Goal: Information Seeking & Learning: Find specific fact

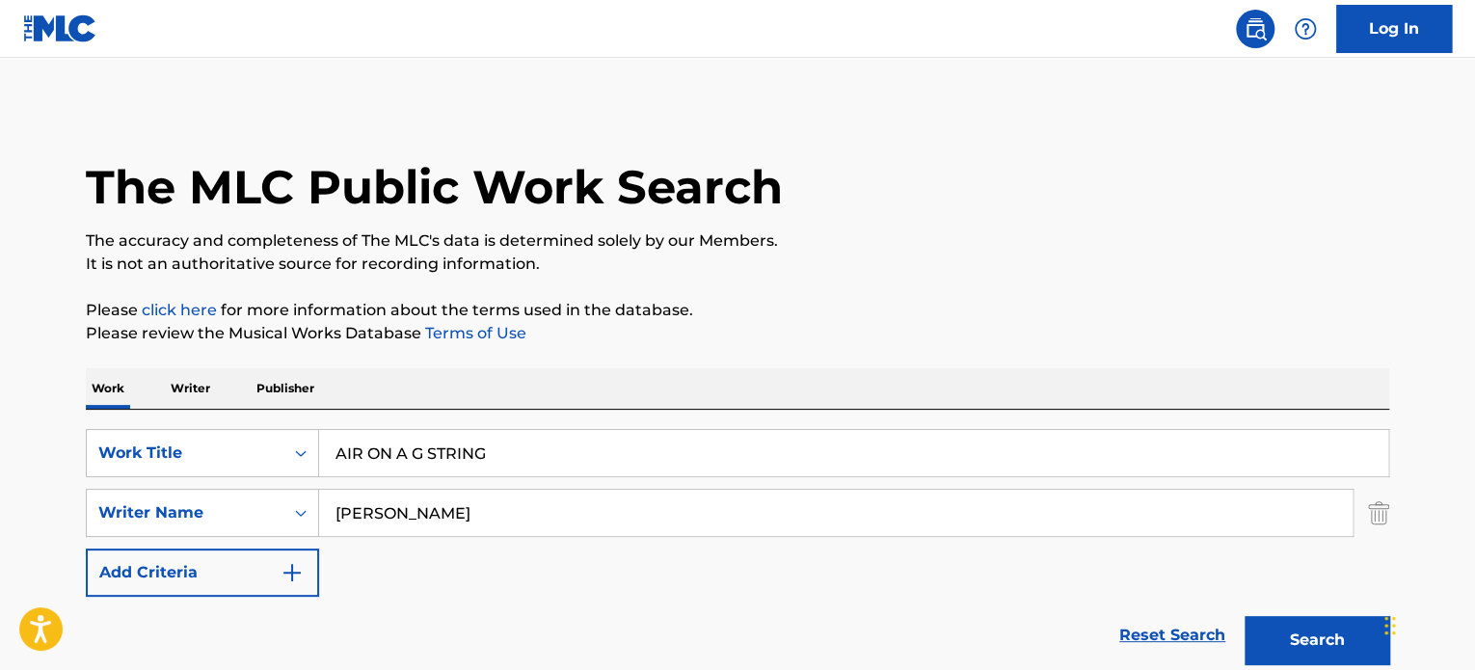
drag, startPoint x: 529, startPoint y: 454, endPoint x: 227, endPoint y: 427, distance: 304.0
click at [266, 433] on div "SearchWithCriteriab27e8f82-00f9-4dad-bc4e-7d71fbdb4f7a Work Title AIR ON A G ST…" at bounding box center [738, 453] width 1304 height 48
paste input "DJANGO"
type input "DJANGO"
drag, startPoint x: 544, startPoint y: 508, endPoint x: 52, endPoint y: 476, distance: 492.8
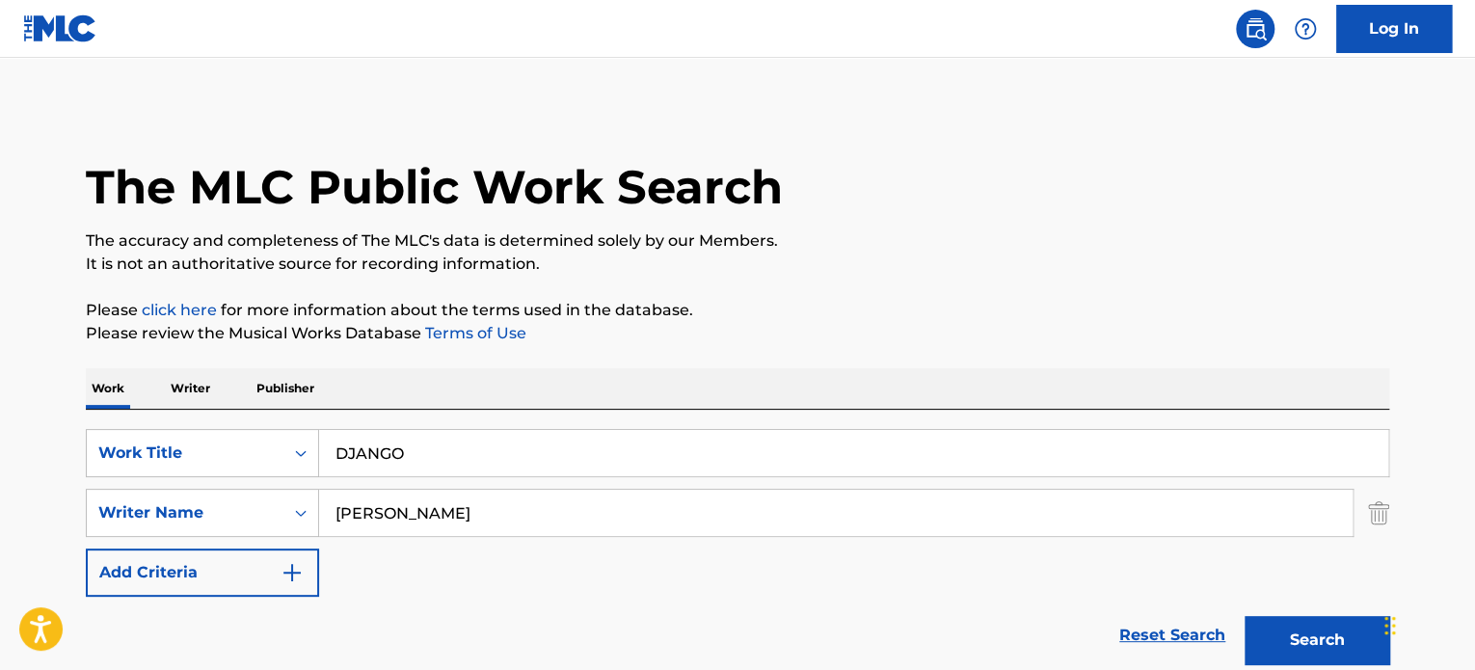
click at [235, 502] on div "SearchWithCriteria40cc36c3-3d83-4901-8881-73be0b0a7e06 Writer Name [PERSON_NAME]" at bounding box center [738, 513] width 1304 height 48
paste input "[PERSON_NAME]"
type input "[PERSON_NAME]"
click at [1262, 647] on button "Search" at bounding box center [1317, 640] width 145 height 48
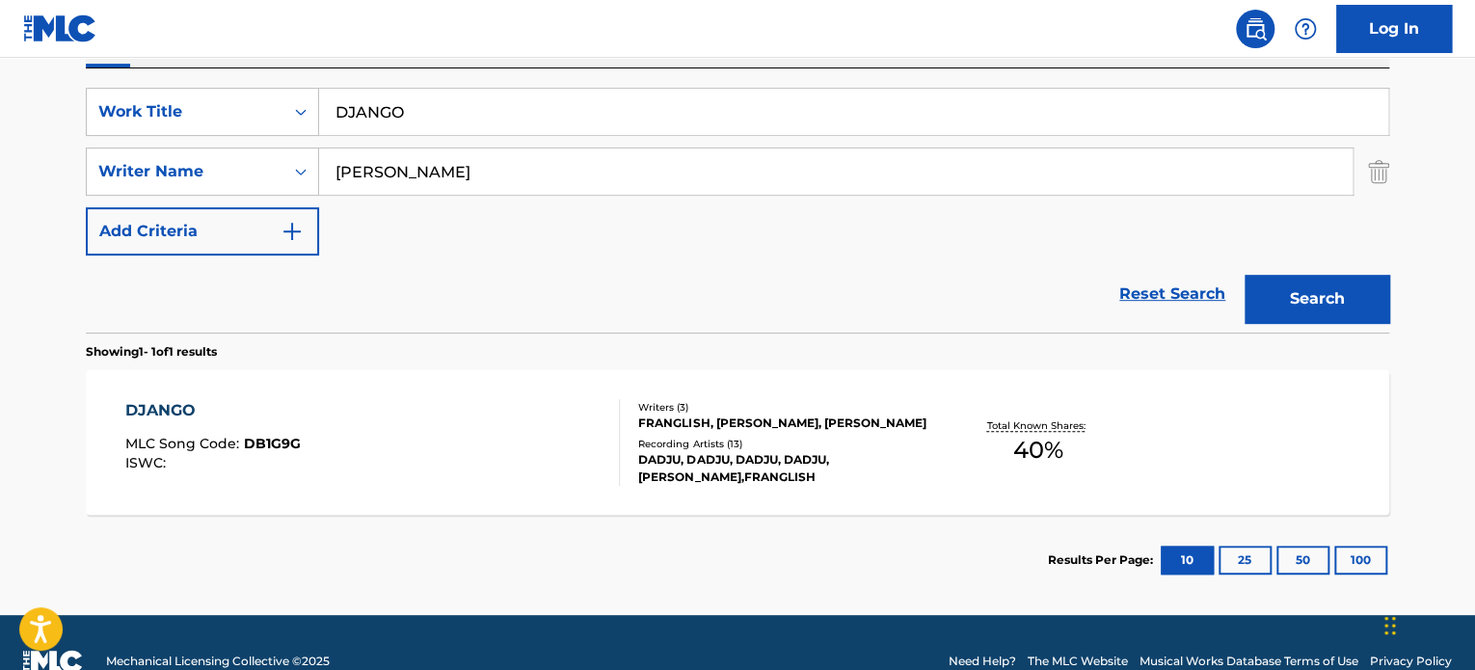
scroll to position [378, 0]
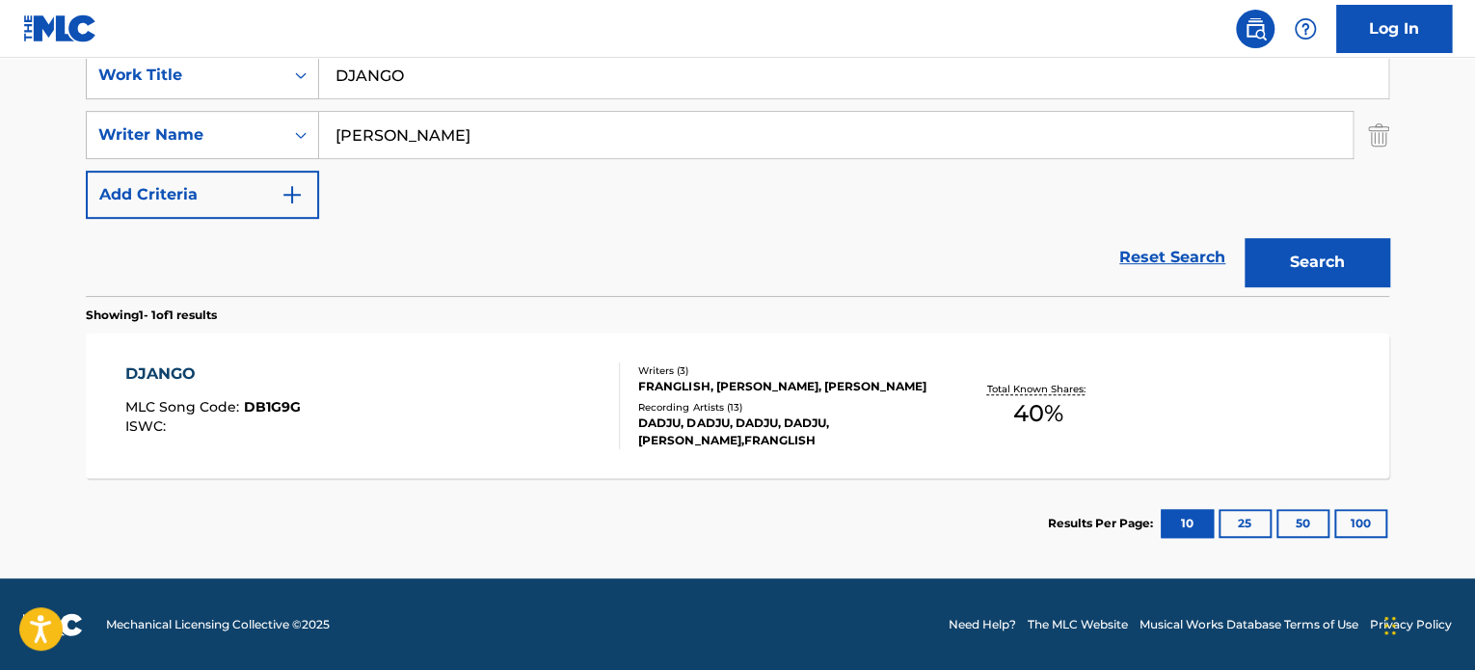
click at [616, 374] on div at bounding box center [611, 406] width 15 height 87
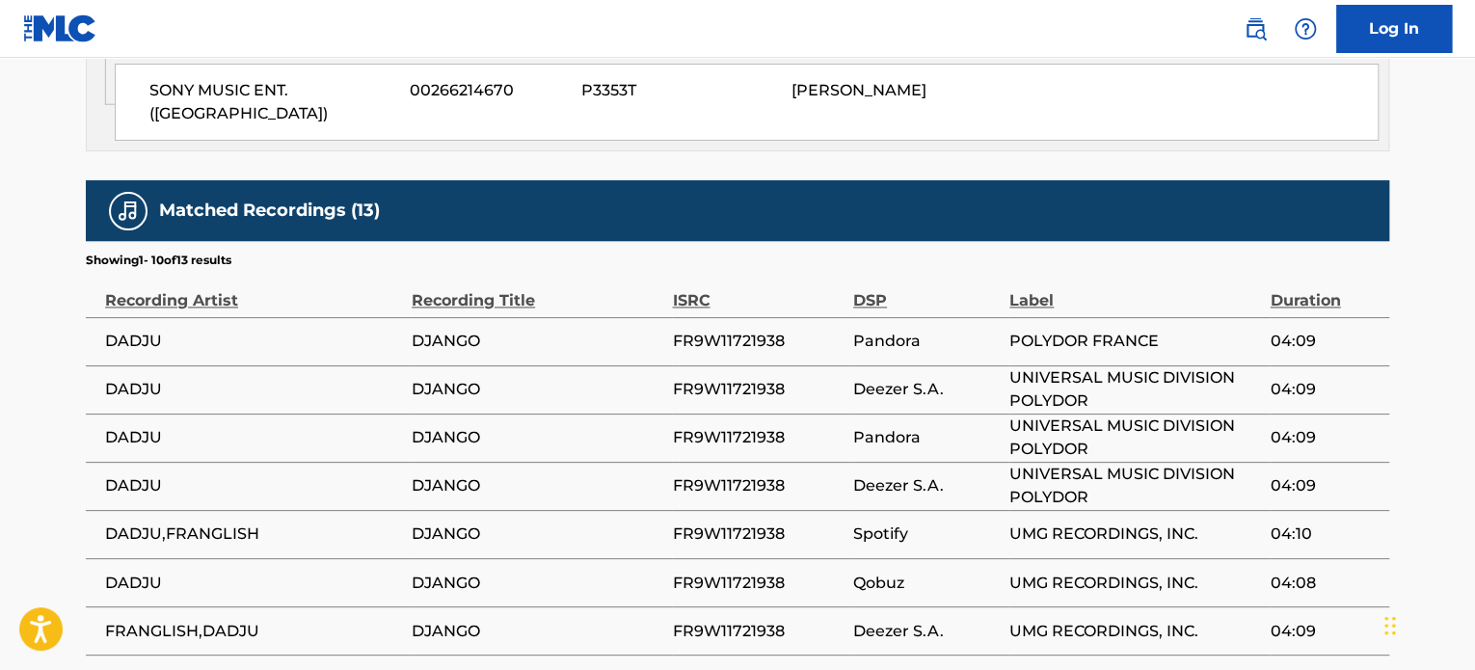
scroll to position [1285, 0]
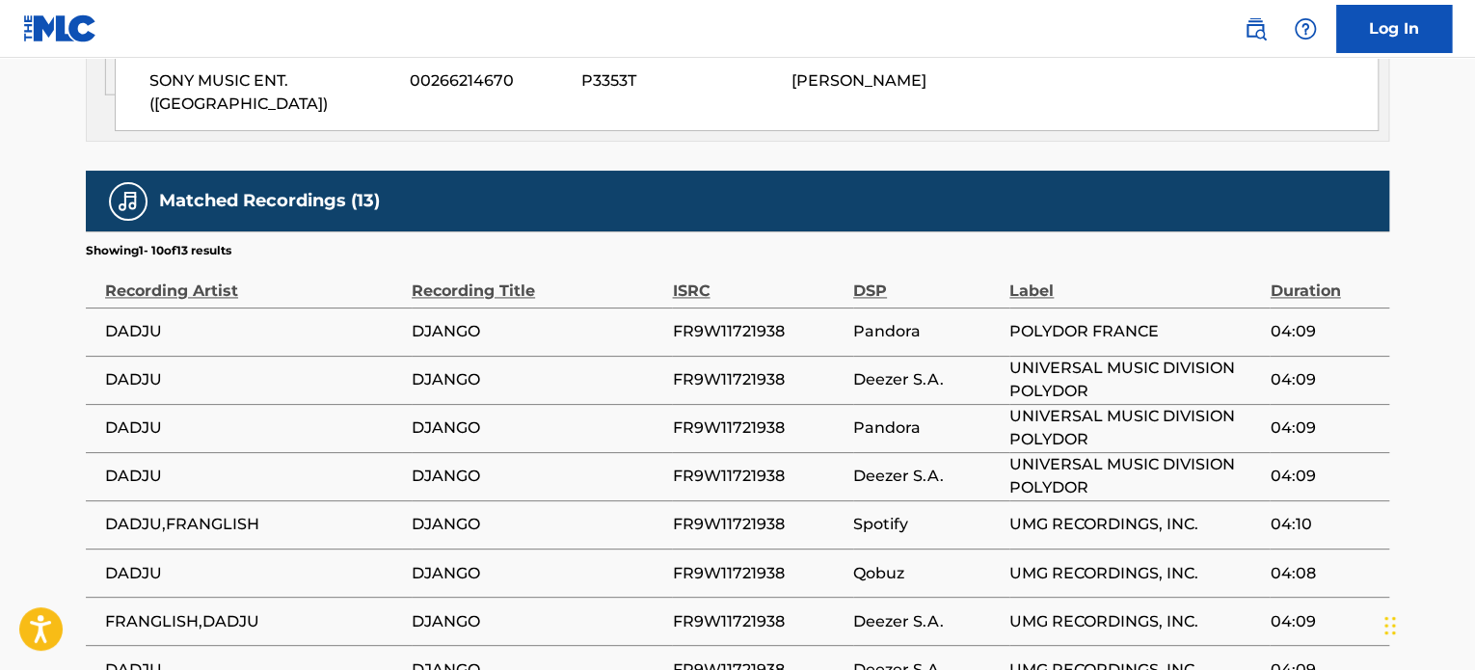
click at [660, 465] on span "DJANGO" at bounding box center [537, 476] width 251 height 23
click at [801, 308] on td "FR9W11721938" at bounding box center [762, 332] width 181 height 48
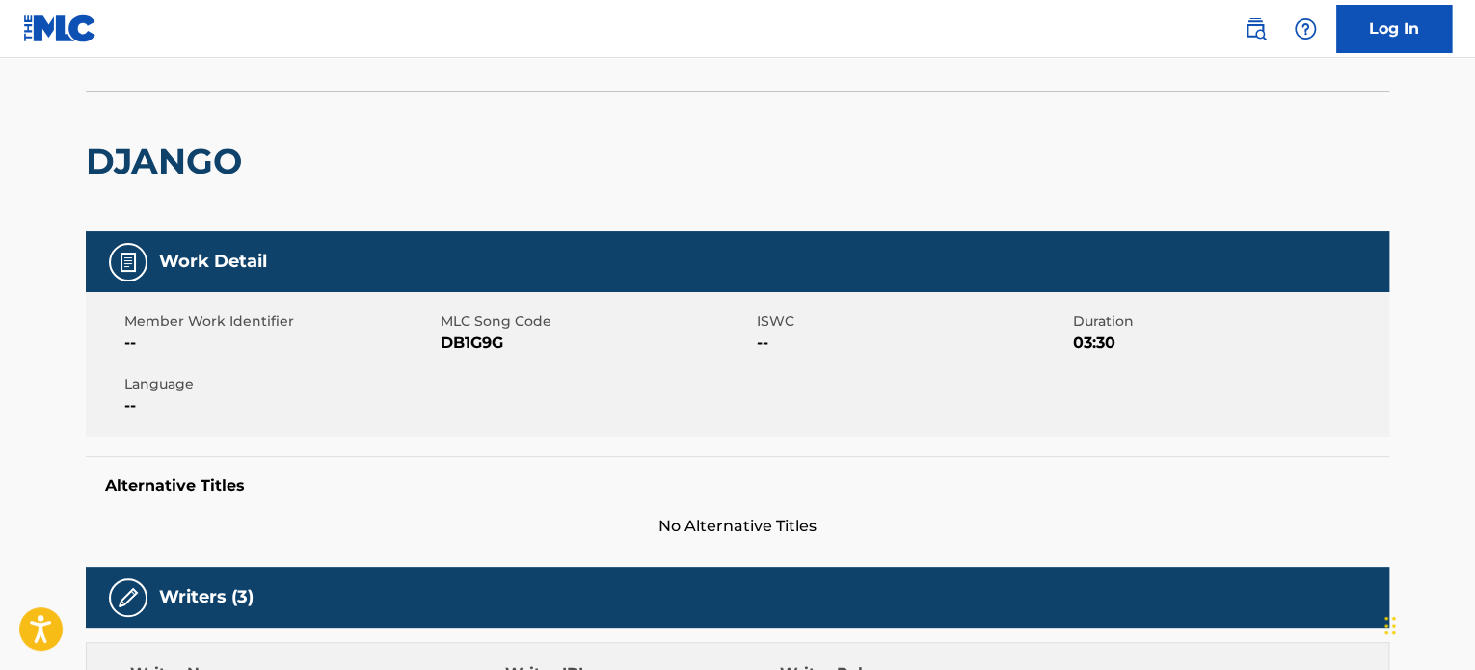
scroll to position [0, 0]
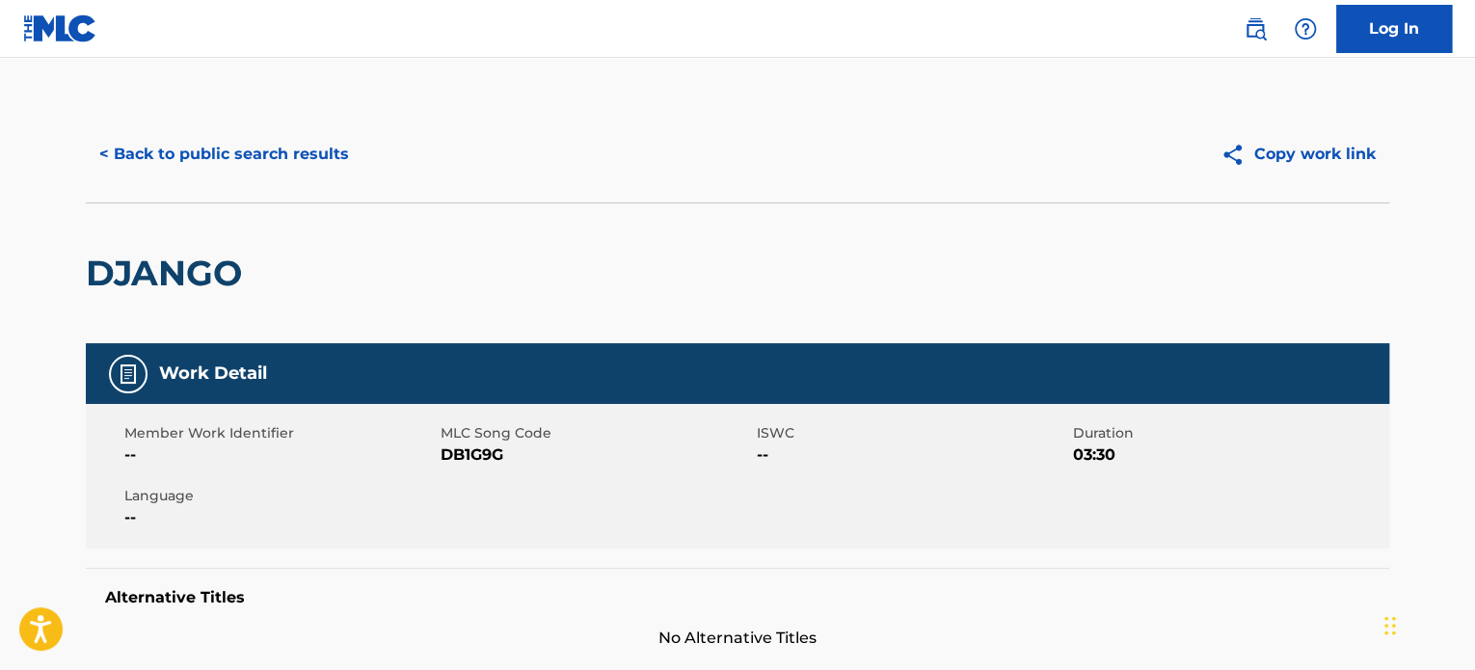
click at [201, 178] on div "< Back to public search results Copy work link" at bounding box center [738, 154] width 1304 height 96
click at [231, 169] on button "< Back to public search results" at bounding box center [224, 154] width 277 height 48
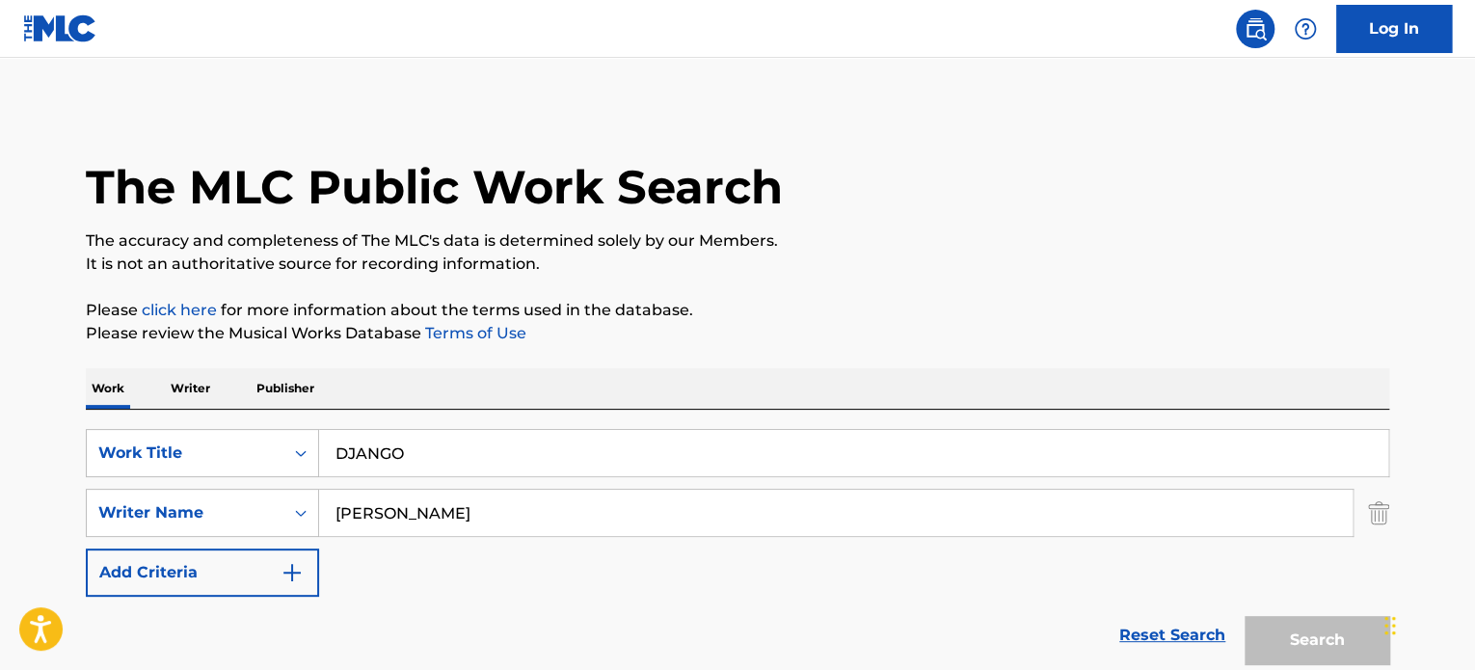
scroll to position [268, 0]
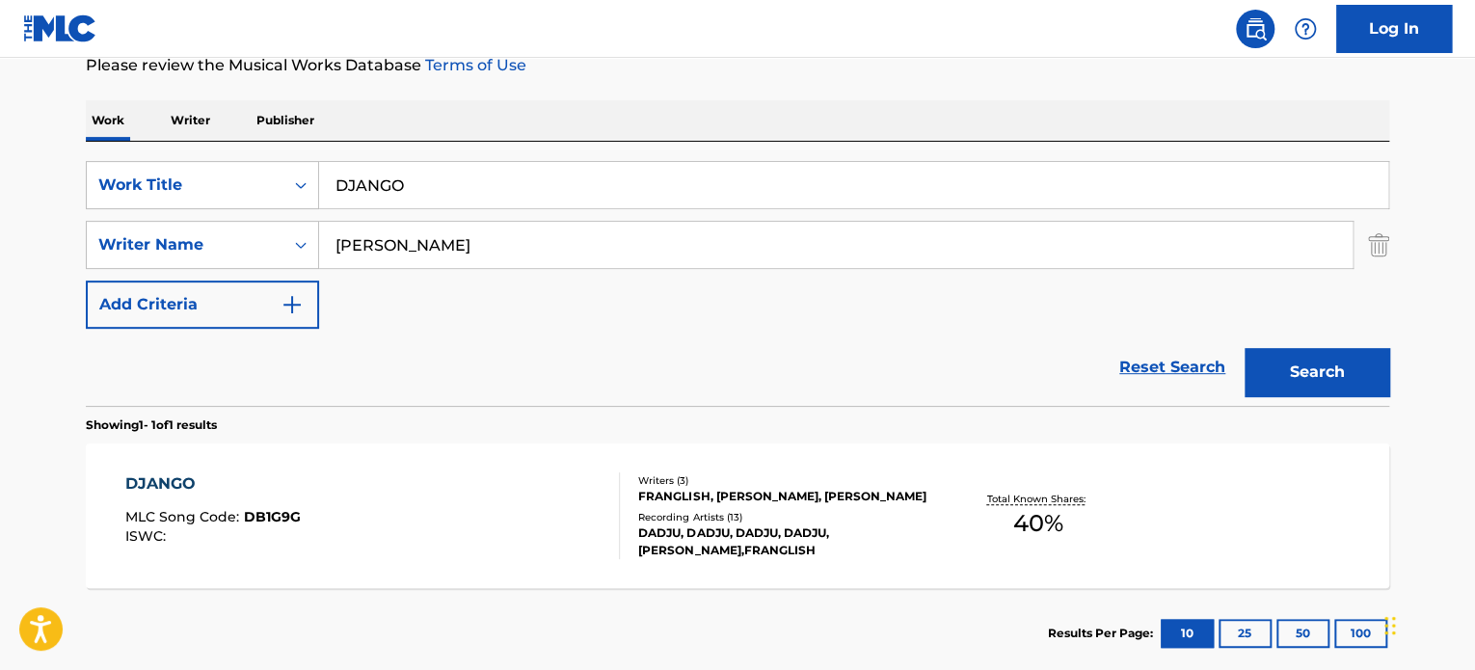
drag, startPoint x: 548, startPoint y: 184, endPoint x: 334, endPoint y: 192, distance: 214.2
click at [338, 192] on input "DJANGO" at bounding box center [853, 185] width 1069 height 46
paste input "LA TRAVIATA"
click at [109, 220] on div "SearchWithCriteriab27e8f82-00f9-4dad-bc4e-7d71fbdb4f7a Work Title LA TRAVIATA S…" at bounding box center [738, 245] width 1304 height 168
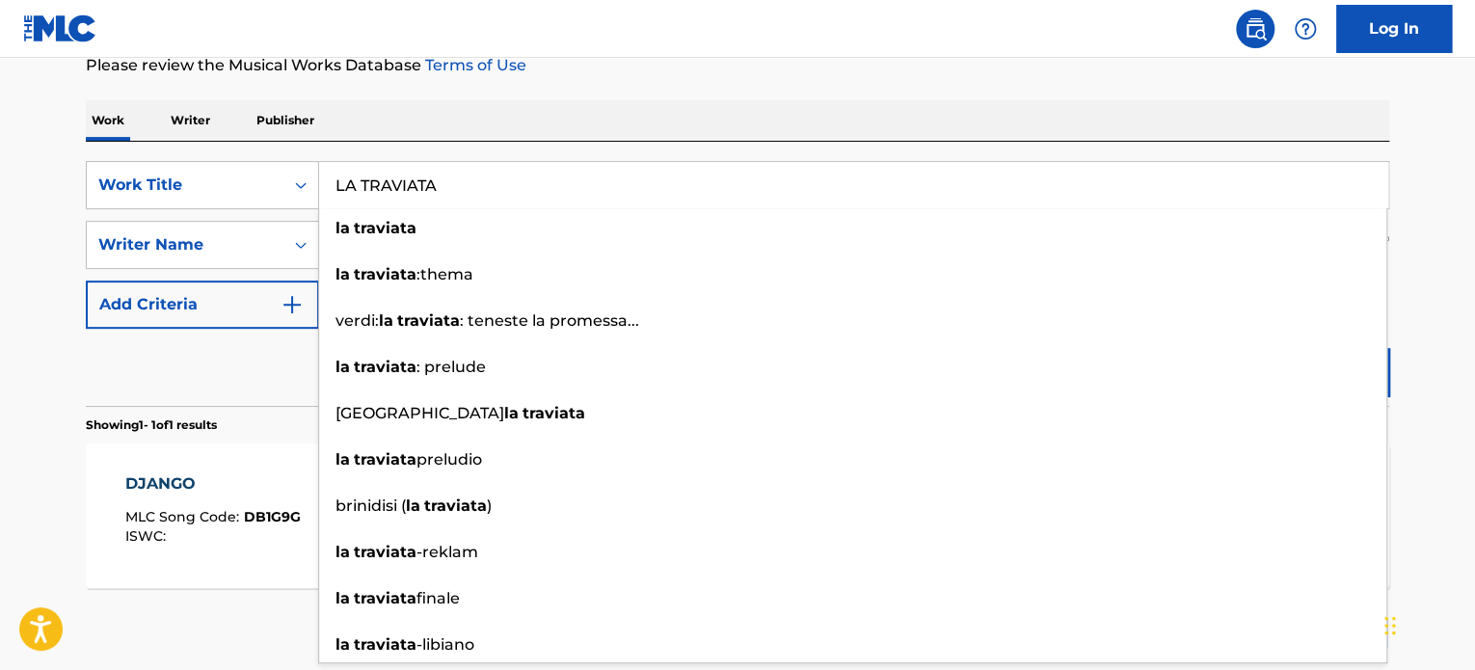
click at [283, 364] on div "Reset Search Search" at bounding box center [738, 367] width 1304 height 77
click at [244, 365] on div "Reset Search Search" at bounding box center [738, 367] width 1304 height 77
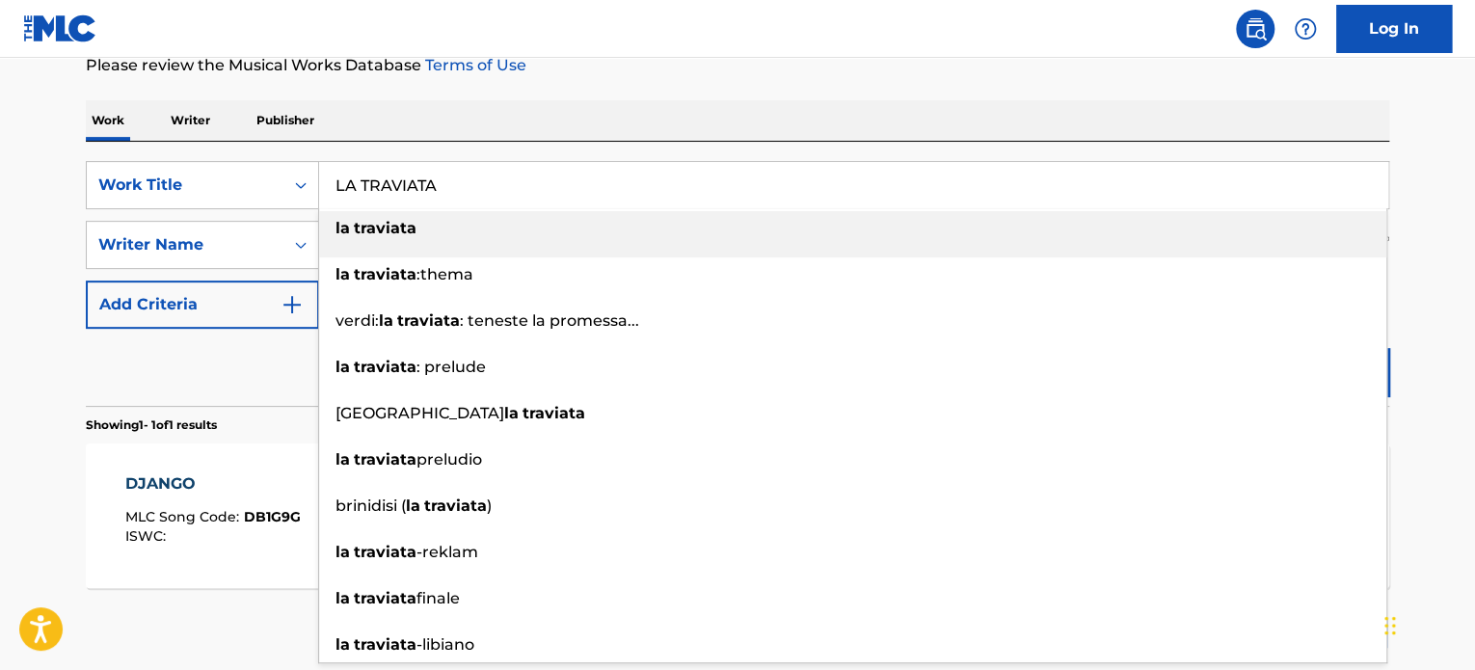
click at [413, 222] on strong "traviata" at bounding box center [385, 228] width 63 height 18
type input "la traviata"
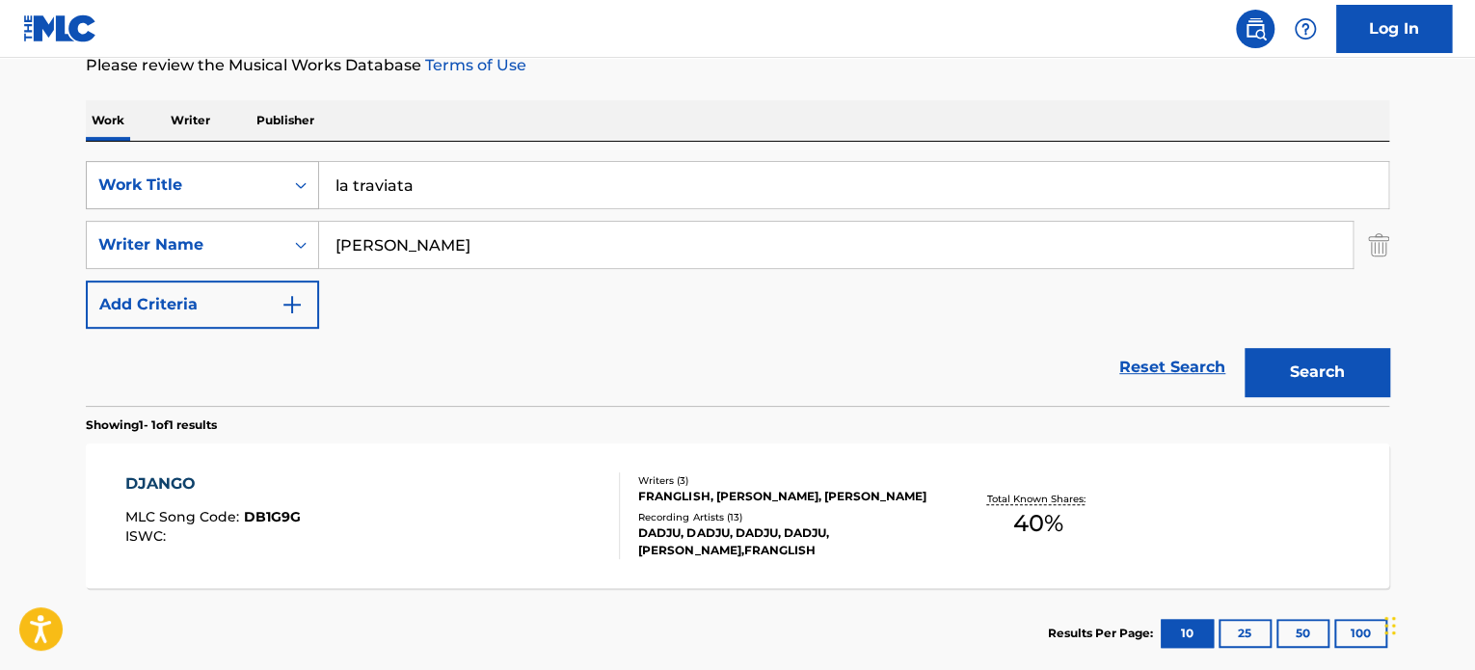
drag, startPoint x: 679, startPoint y: 254, endPoint x: 143, endPoint y: 203, distance: 538.5
click at [146, 202] on div "SearchWithCriteriab27e8f82-00f9-4dad-bc4e-7d71fbdb4f7a Work Title la traviata S…" at bounding box center [738, 245] width 1304 height 168
paste input "[PERSON_NAME]"
type input "[PERSON_NAME]"
click at [1325, 377] on button "Search" at bounding box center [1317, 372] width 145 height 48
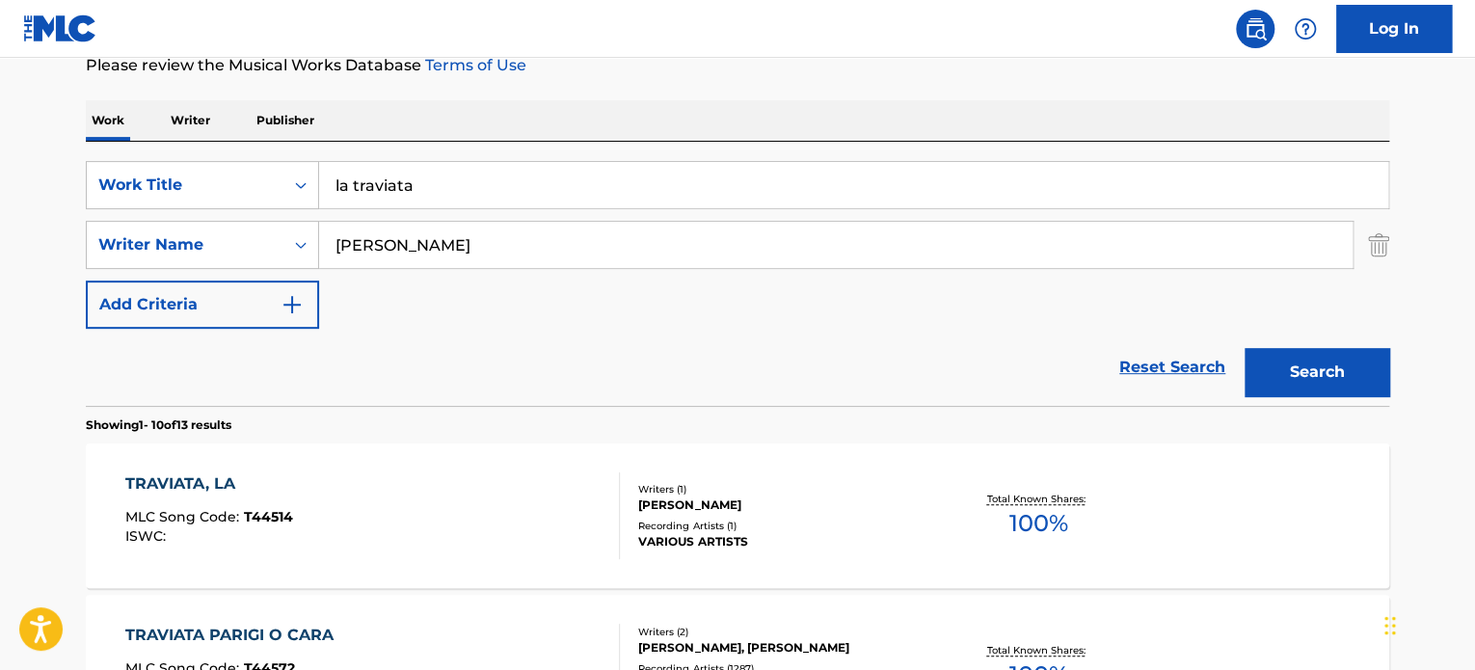
click at [664, 526] on div "Recording Artists ( 1 )" at bounding box center [783, 526] width 291 height 14
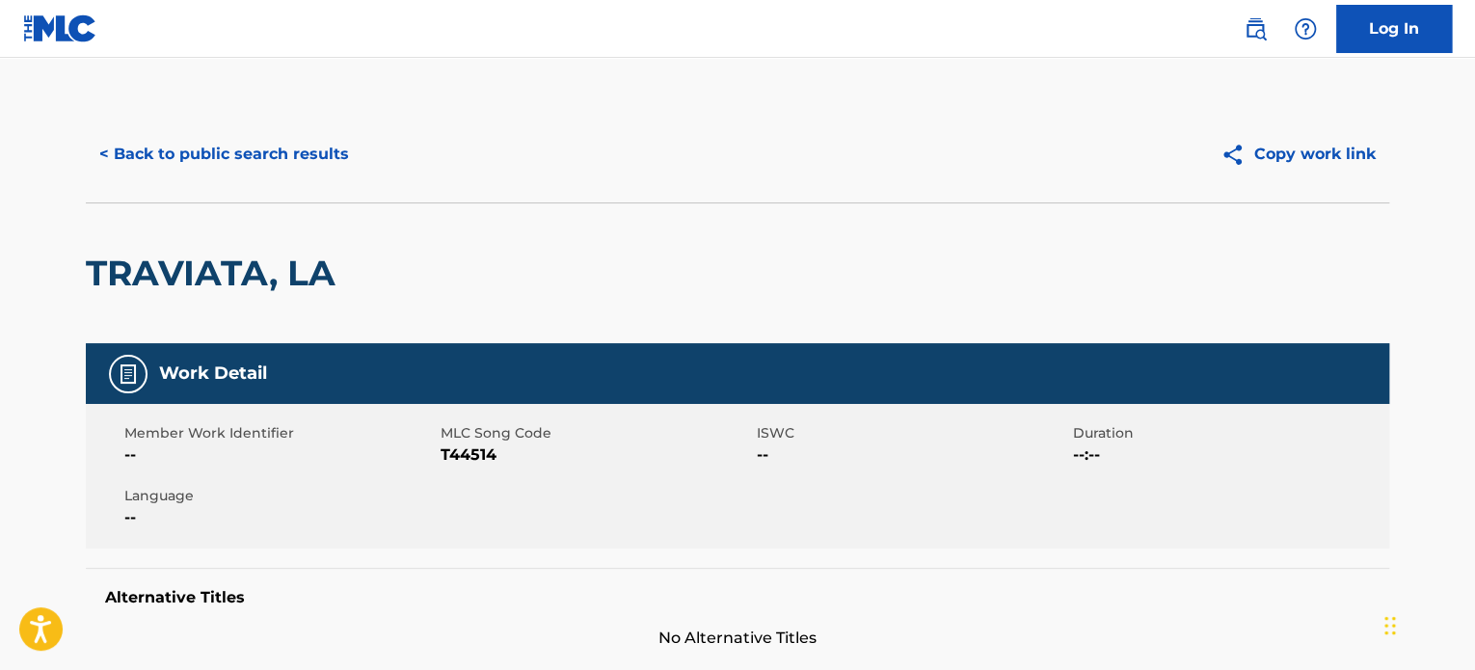
click at [293, 178] on div "< Back to public search results Copy work link" at bounding box center [738, 154] width 1304 height 96
click at [292, 165] on button "< Back to public search results" at bounding box center [224, 154] width 277 height 48
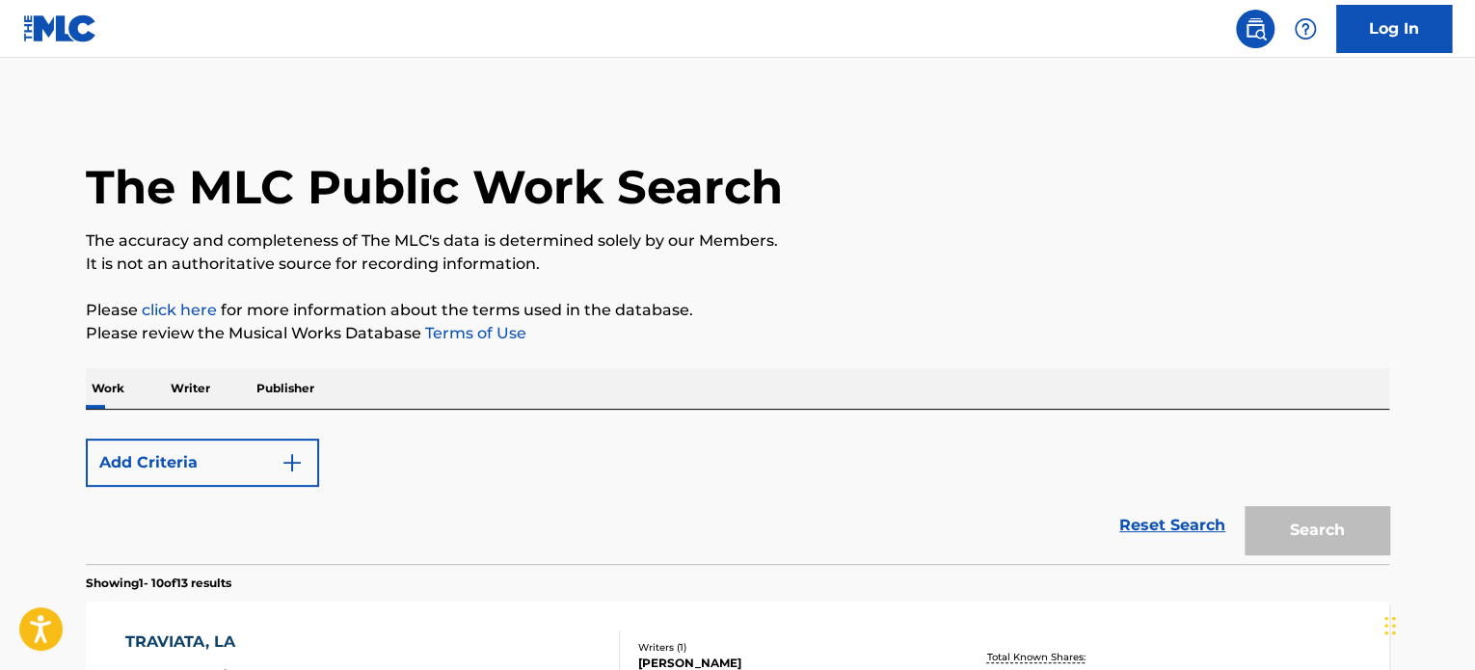
scroll to position [268, 0]
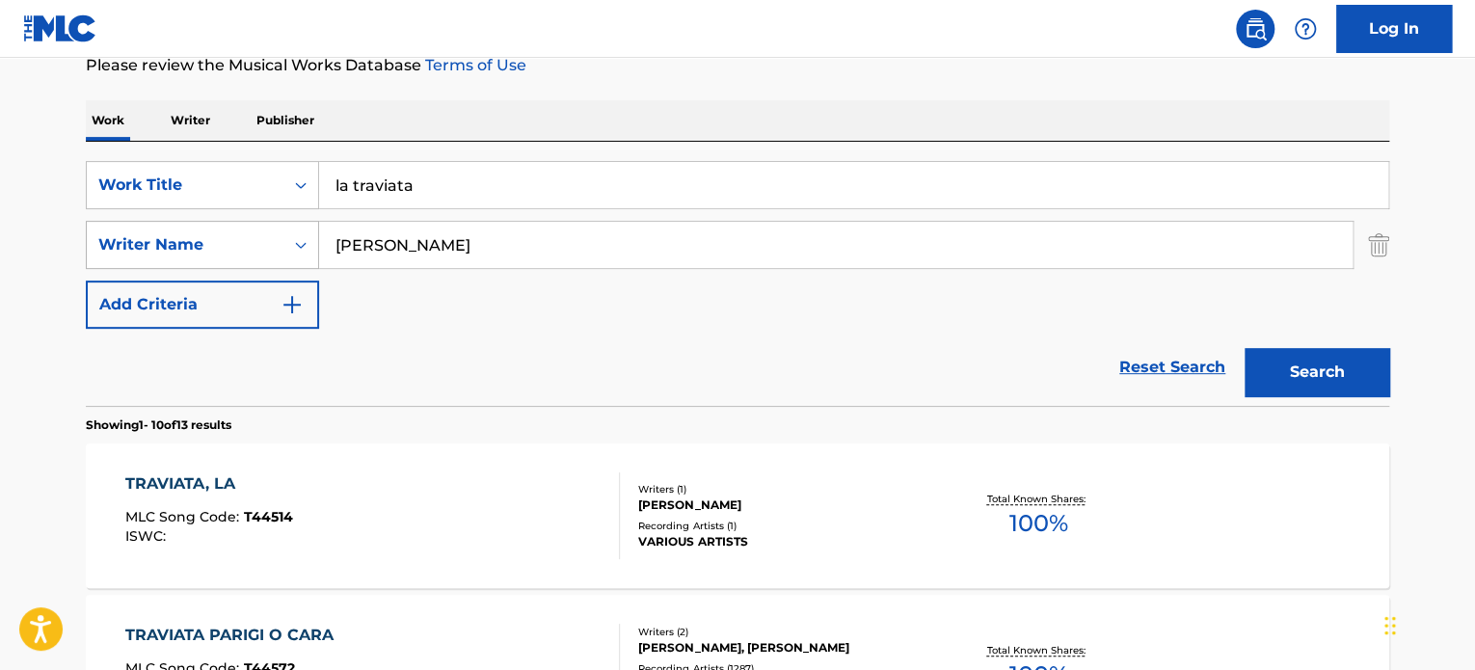
drag, startPoint x: 494, startPoint y: 227, endPoint x: 239, endPoint y: 237, distance: 254.8
click at [229, 229] on div "SearchWithCriteria40cc36c3-3d83-4901-8881-73be0b0a7e06 Writer Name [PERSON_NAME]" at bounding box center [738, 245] width 1304 height 48
paste input "[PERSON_NAME] [PERSON_NAME]"
type input "[PERSON_NAME] [PERSON_NAME]"
drag, startPoint x: 567, startPoint y: 188, endPoint x: 229, endPoint y: 150, distance: 340.5
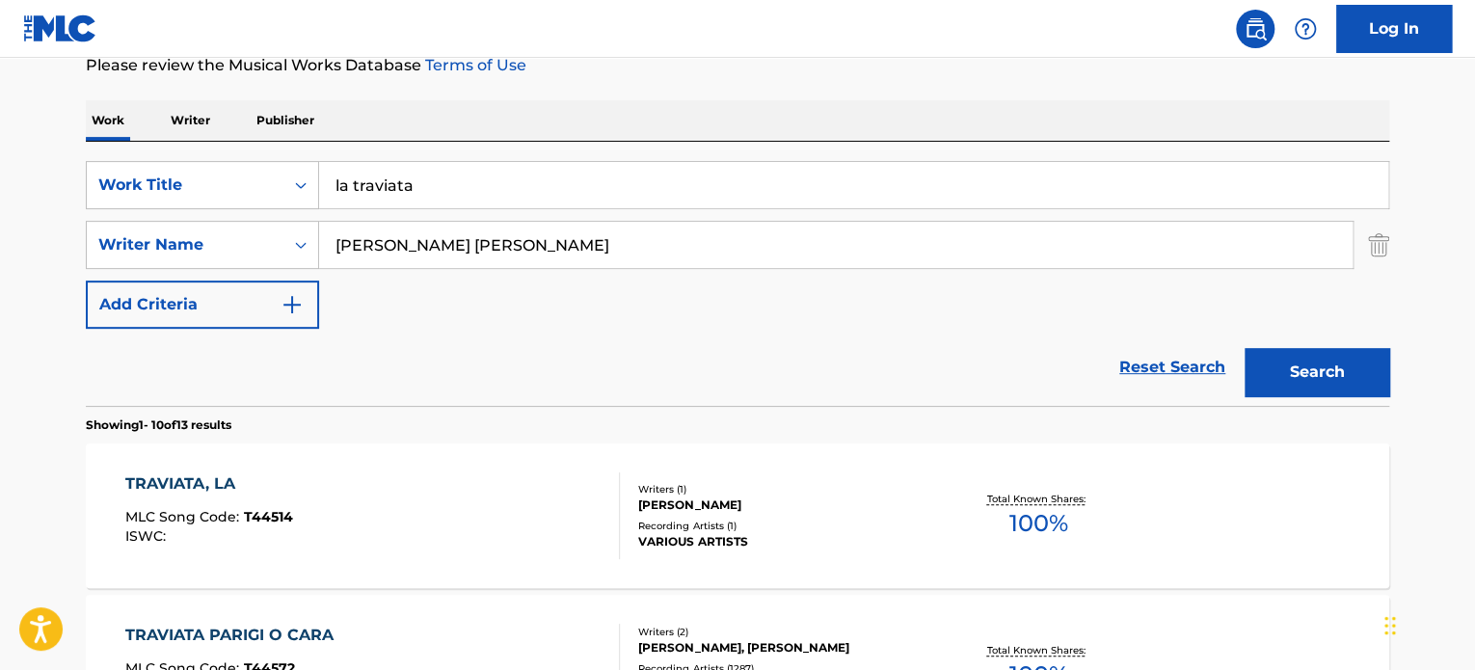
click at [229, 150] on div "SearchWithCriteriab27e8f82-00f9-4dad-bc4e-7d71fbdb4f7a Work Title la traviata S…" at bounding box center [738, 274] width 1304 height 264
paste input "Po'ed Up"
type input "Po'ed Up"
click at [1307, 377] on button "Search" at bounding box center [1317, 372] width 145 height 48
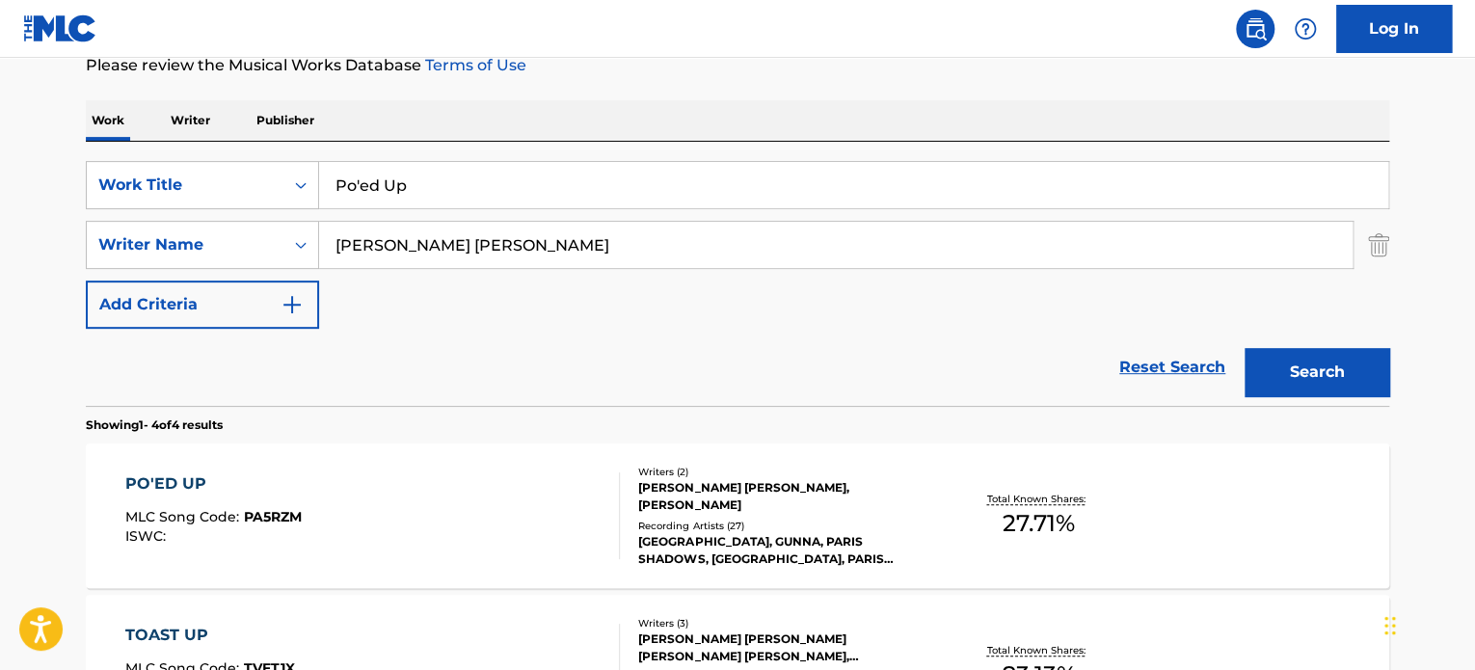
click at [724, 533] on div "[GEOGRAPHIC_DATA], GUNNA, PARIS SHADOWS, [GEOGRAPHIC_DATA], PARIS SHADOWS, PARI…" at bounding box center [783, 550] width 291 height 35
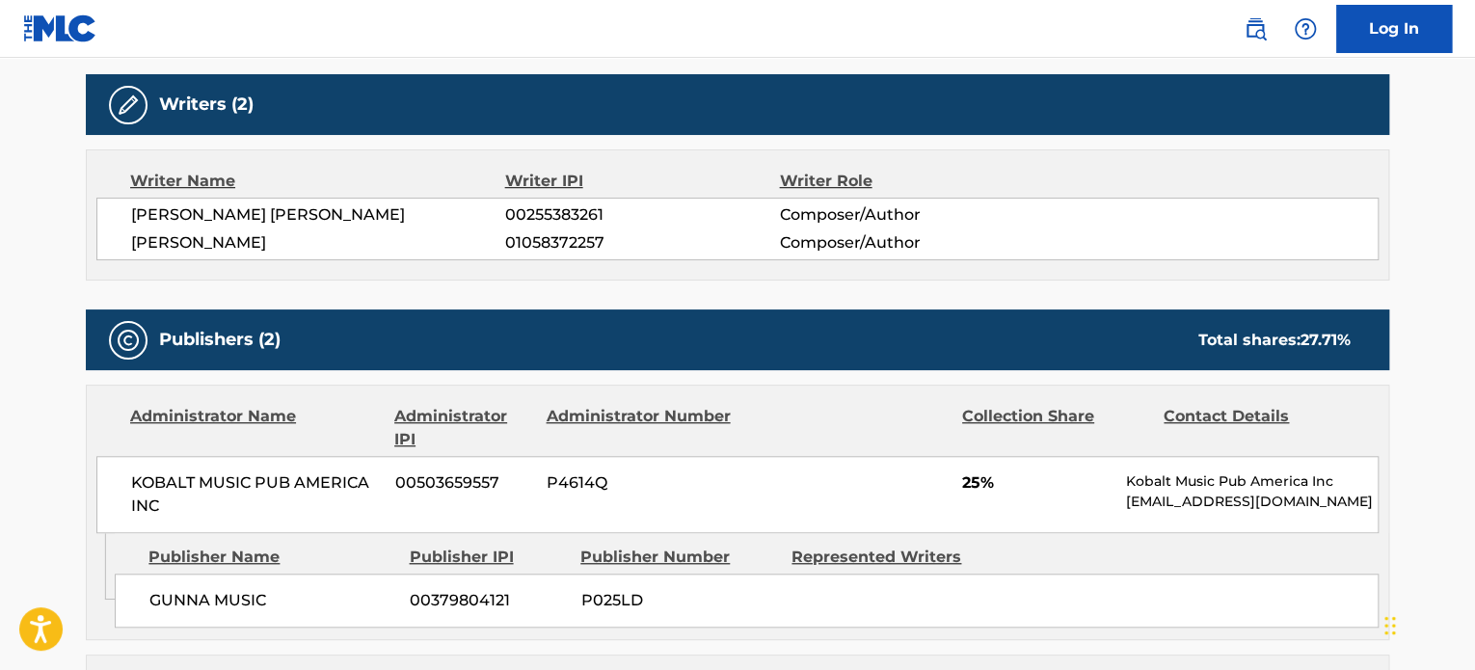
scroll to position [642, 0]
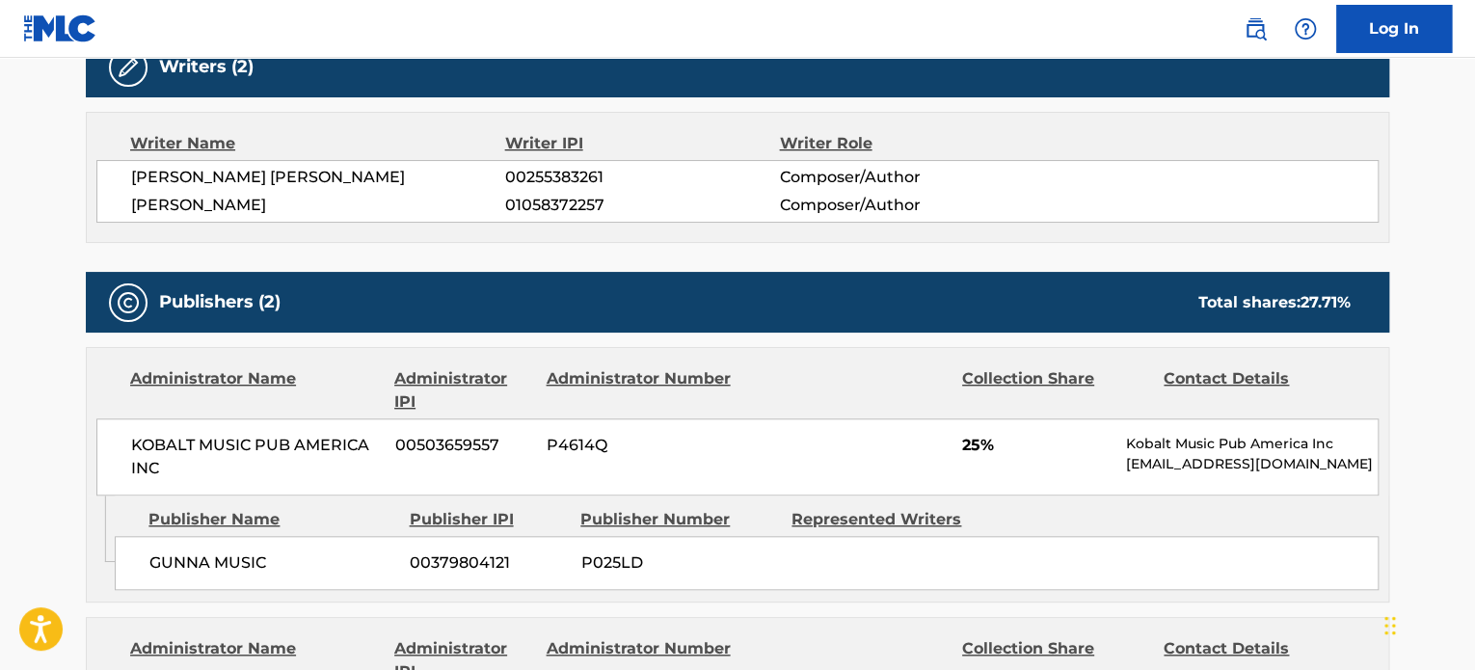
click at [1114, 230] on div "Writer Name Writer IPI Writer Role [PERSON_NAME] [PERSON_NAME] 00255383261 Comp…" at bounding box center [738, 177] width 1304 height 131
click at [769, 268] on div "Work Detail Member Work Identifier -- MLC Song Code PA5RZM ISWC -- Duration --:…" at bounding box center [738, 651] width 1304 height 1901
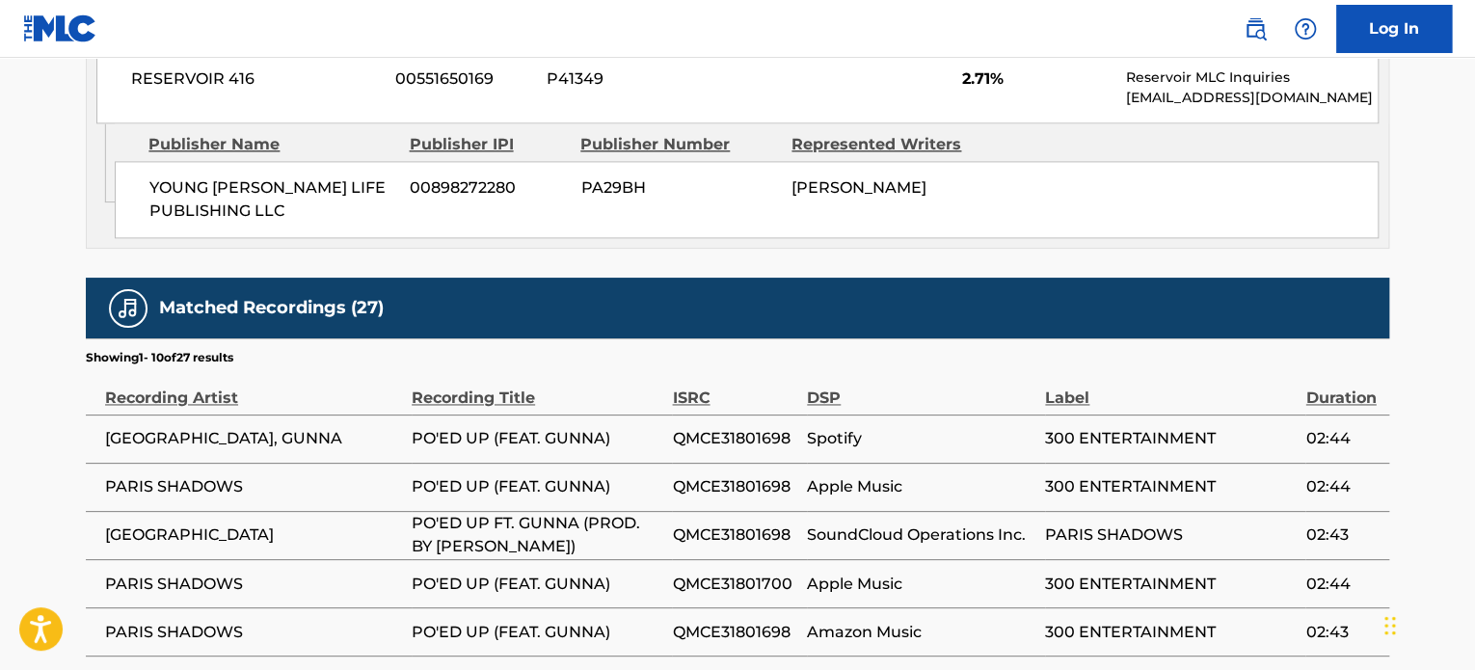
scroll to position [1312, 0]
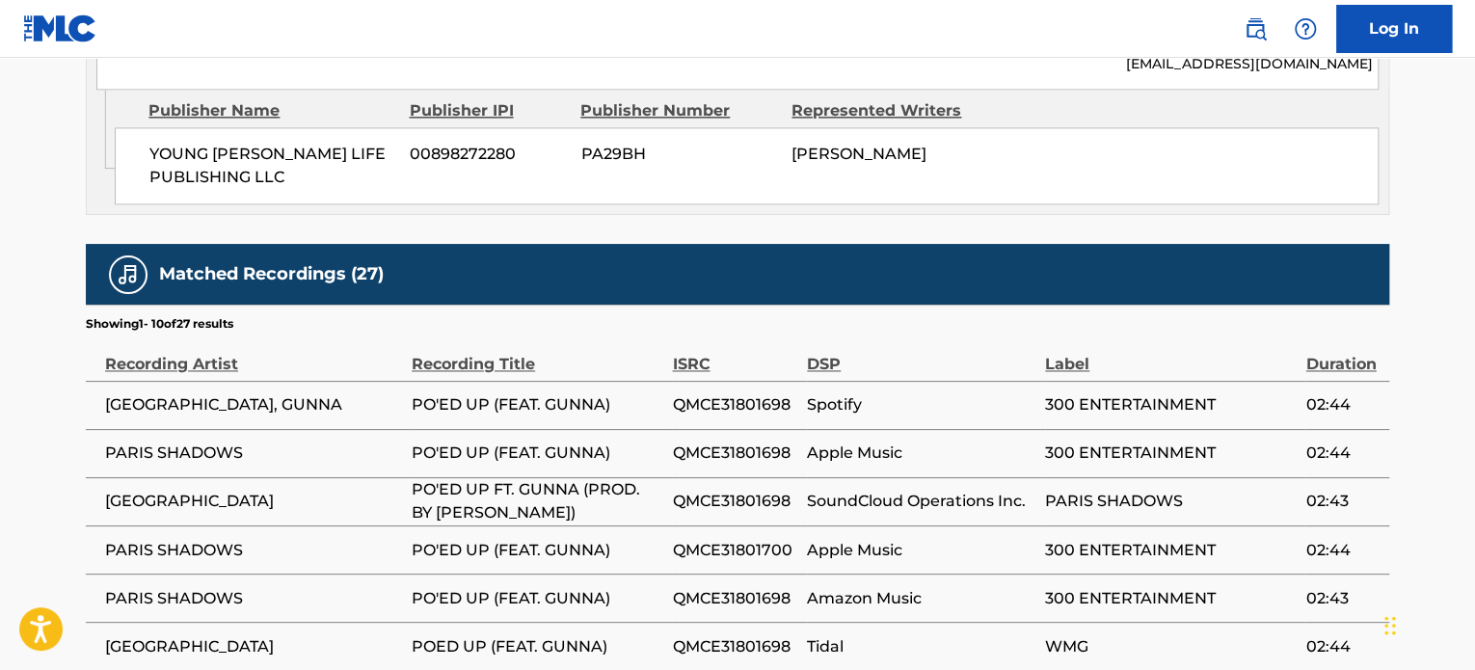
click at [633, 277] on div "Matched Recordings (27)" at bounding box center [738, 274] width 1304 height 61
drag, startPoint x: 914, startPoint y: 297, endPoint x: 910, endPoint y: 311, distance: 15.0
click at [915, 298] on div "Matched Recordings (27)" at bounding box center [738, 274] width 1304 height 61
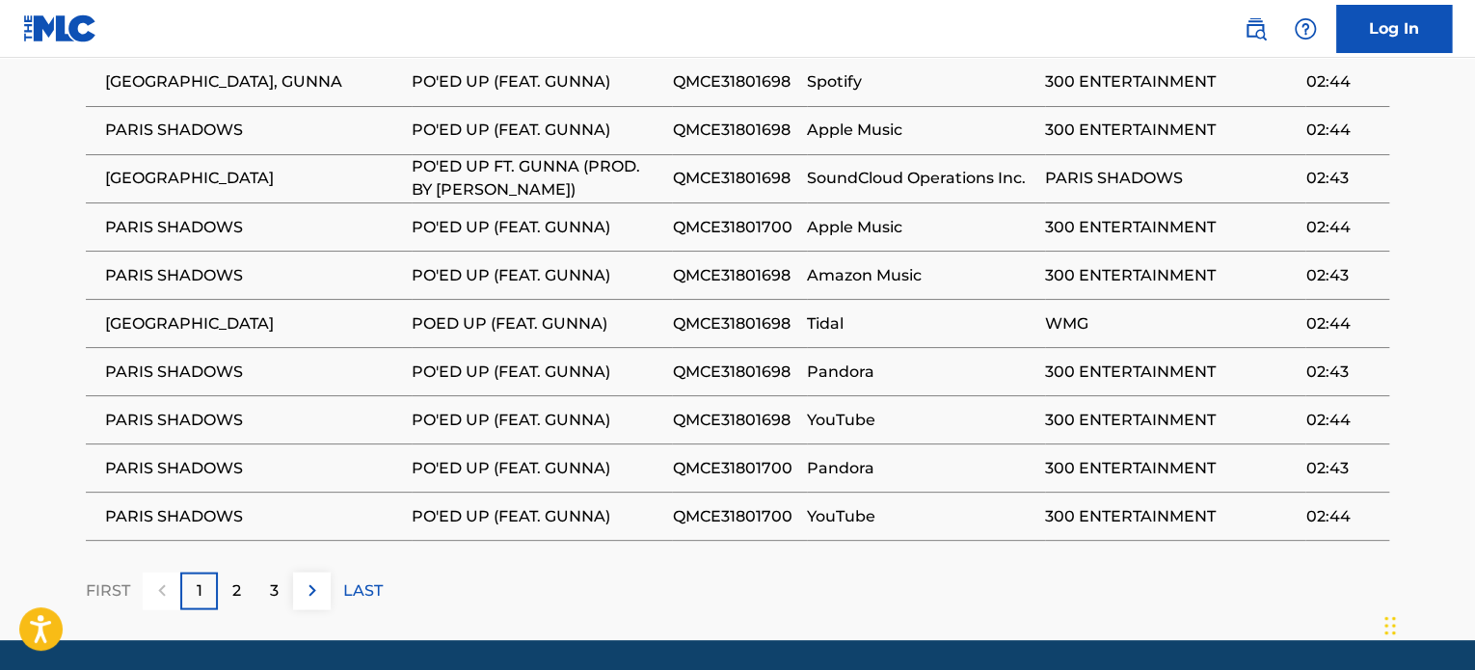
scroll to position [1693, 0]
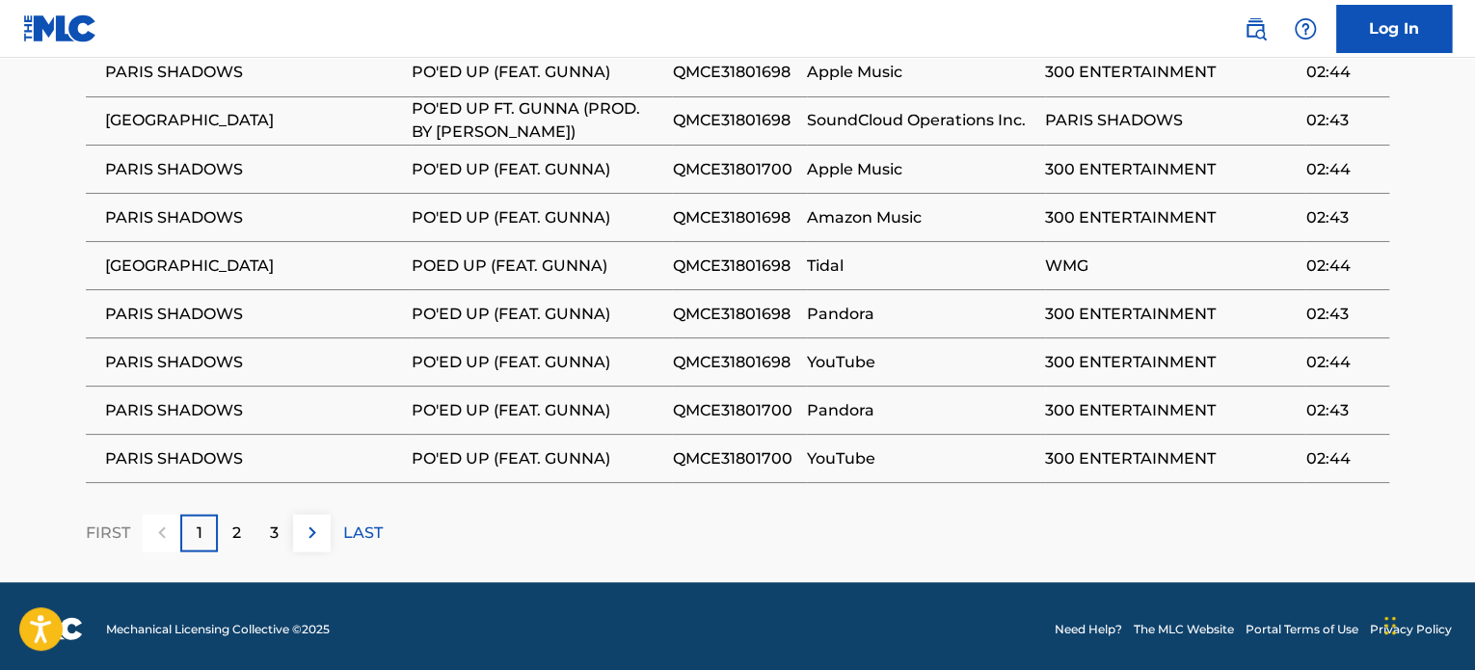
click at [653, 323] on td "PO'ED UP (FEAT. GUNNA)" at bounding box center [542, 313] width 260 height 48
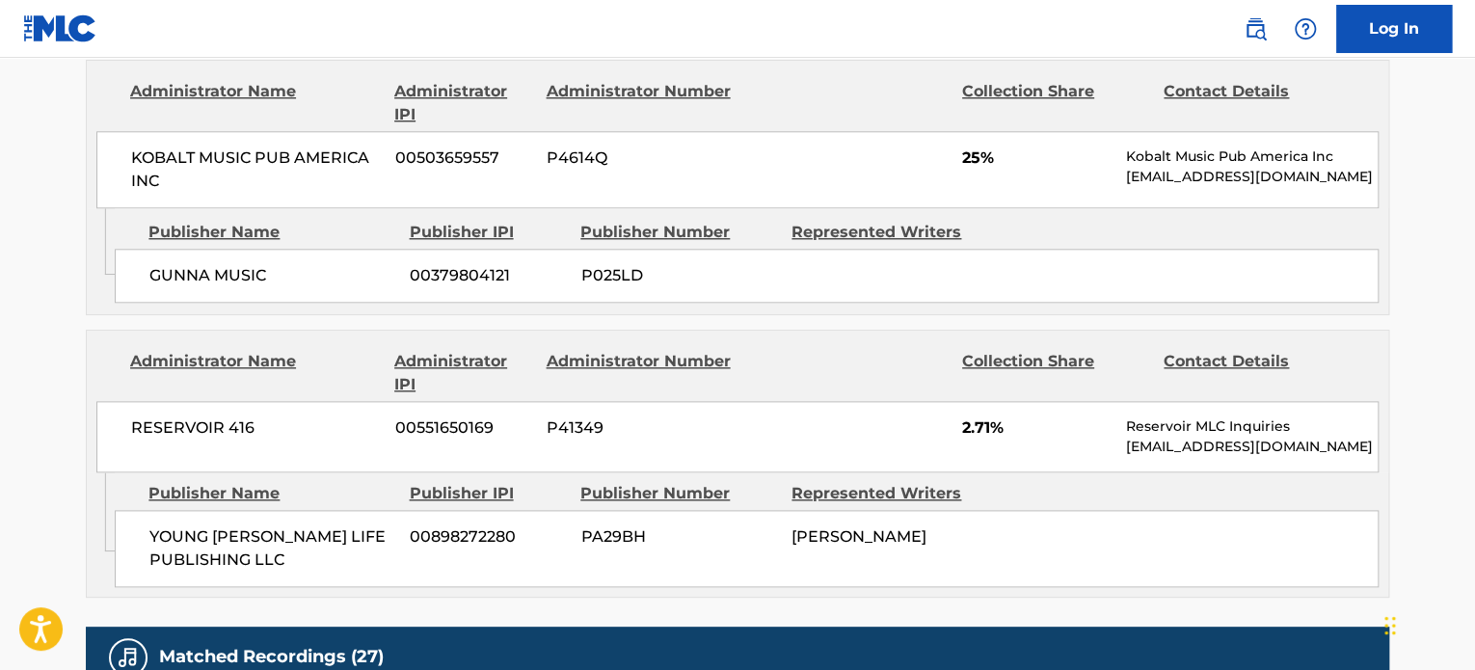
scroll to position [890, 0]
